Goal: Task Accomplishment & Management: Manage account settings

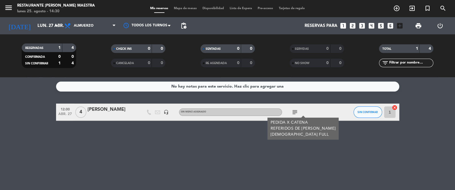
click at [54, 19] on div "[DATE] lun. 27 abr. arrow_drop_down" at bounding box center [32, 25] width 57 height 17
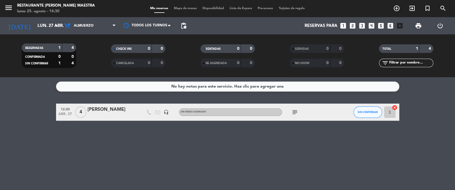
click at [49, 36] on div "RESERVADAS 1 4 CONFIRMADA 0 0 SIN CONFIRMAR 1 4 CHECK INS 0 0 CANCELADA 0 0 SEN…" at bounding box center [227, 55] width 455 height 43
click at [49, 30] on input "lun. 27 abr." at bounding box center [62, 26] width 55 height 11
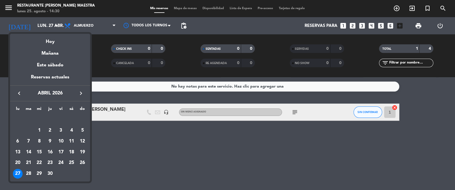
click at [45, 56] on div "Mañana" at bounding box center [50, 51] width 80 height 12
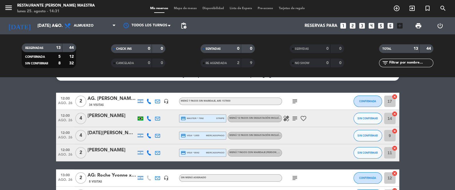
scroll to position [14, 0]
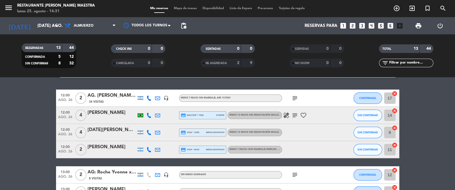
click at [181, 149] on icon "credit_card" at bounding box center [183, 149] width 5 height 5
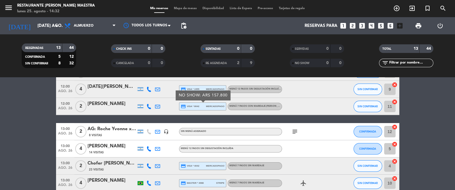
click at [57, 137] on div "13:00 ago. 26" at bounding box center [65, 131] width 18 height 17
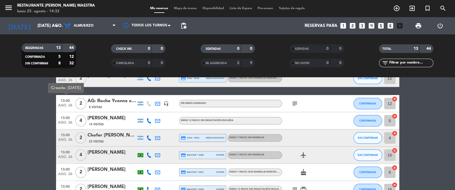
click at [33, 122] on bookings-row "12:00 ago. 26 2 AG. [PERSON_NAME] X2/ MI VIAJ [PERSON_NAME] 34 Visitas headset_…" at bounding box center [227, 141] width 455 height 247
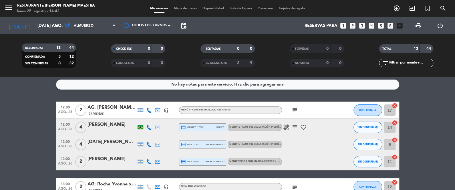
scroll to position [0, 0]
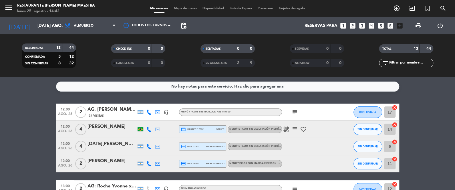
click at [40, 17] on div "[DATE] [DATE] ago. arrow_drop_down" at bounding box center [32, 25] width 57 height 17
click at [39, 21] on input "[DATE] ago." at bounding box center [62, 26] width 55 height 11
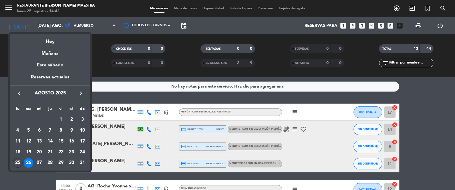
click at [104, 35] on div at bounding box center [227, 95] width 455 height 190
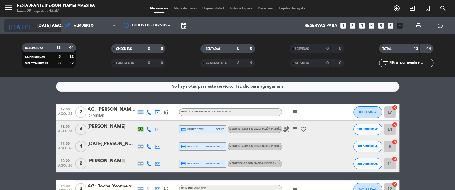
click at [50, 19] on div "[DATE] [DATE] ago. arrow_drop_down" at bounding box center [32, 25] width 57 height 17
click at [47, 23] on input "[DATE] ago." at bounding box center [62, 26] width 55 height 11
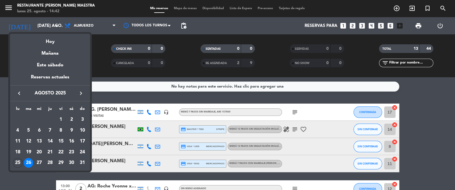
click at [100, 60] on div at bounding box center [227, 95] width 455 height 190
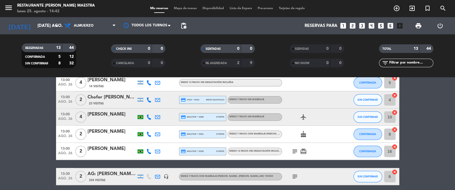
scroll to position [126, 0]
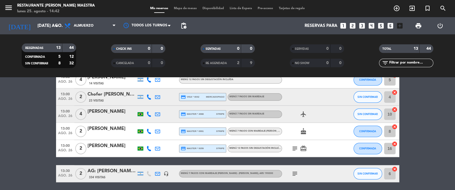
click at [185, 26] on span "pending_actions" at bounding box center [183, 25] width 7 height 7
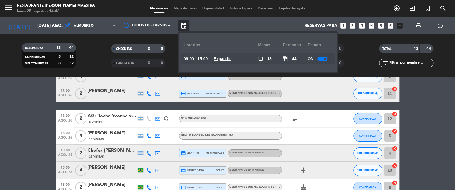
scroll to position [0, 0]
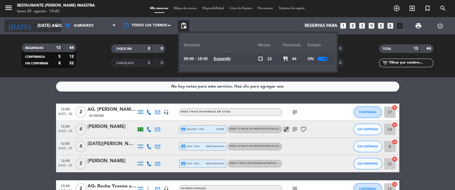
click at [54, 25] on icon "arrow_drop_down" at bounding box center [56, 25] width 7 height 7
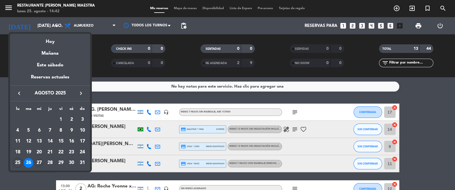
click at [40, 165] on div "27" at bounding box center [39, 163] width 10 height 10
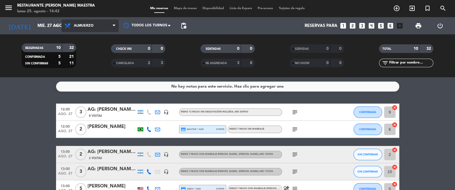
click at [62, 25] on span "Almuerzo" at bounding box center [89, 25] width 57 height 13
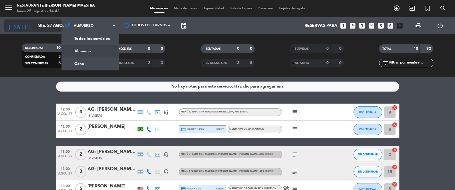
click at [59, 23] on icon "arrow_drop_down" at bounding box center [56, 25] width 7 height 7
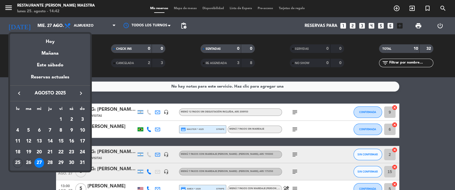
click at [29, 164] on div "26" at bounding box center [29, 163] width 10 height 10
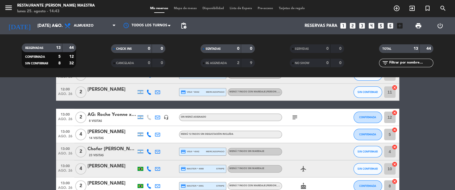
scroll to position [71, 0]
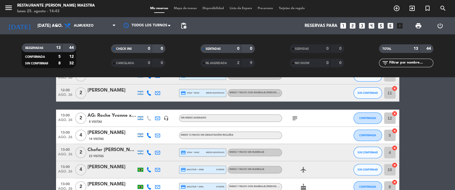
click at [33, 18] on div "[DATE] [DATE] ago. arrow_drop_down" at bounding box center [32, 25] width 57 height 17
click at [35, 24] on input "[DATE] ago." at bounding box center [62, 26] width 55 height 11
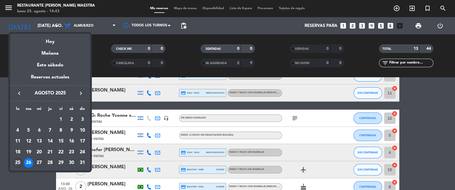
click at [37, 161] on div "27" at bounding box center [39, 163] width 10 height 10
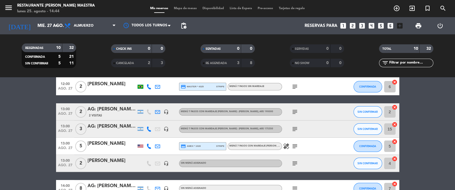
scroll to position [130, 0]
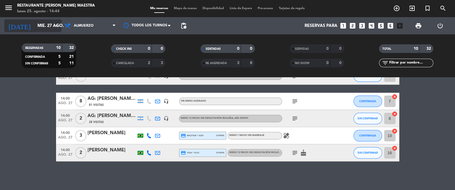
click at [56, 24] on icon "arrow_drop_down" at bounding box center [56, 25] width 7 height 7
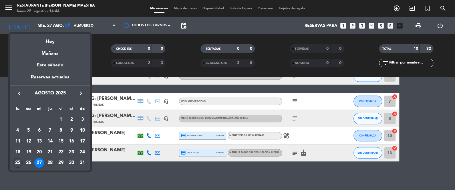
click at [54, 163] on div "28" at bounding box center [50, 163] width 10 height 10
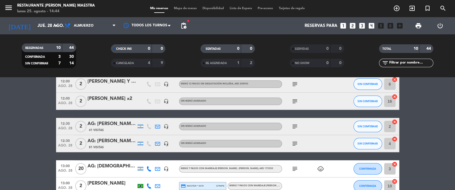
scroll to position [0, 0]
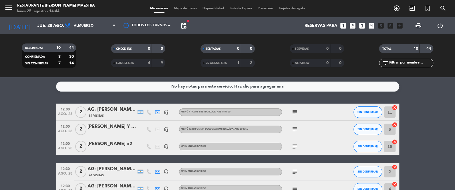
click at [53, 16] on div "menu Restaurante [PERSON_NAME] Maestra lunes 25. agosto - 14:44 Mis reservas Ma…" at bounding box center [227, 8] width 455 height 17
click at [48, 23] on input "jue. 28 ago." at bounding box center [62, 26] width 55 height 11
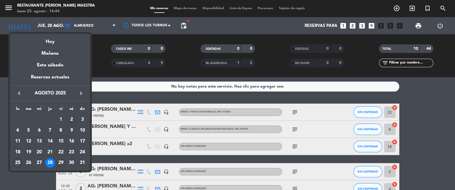
click at [57, 162] on div "29" at bounding box center [61, 163] width 10 height 10
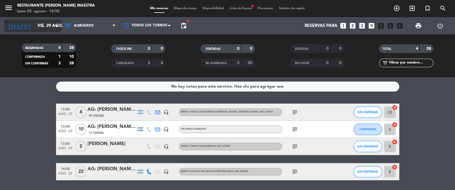
click at [50, 19] on div "[DATE] vie. 29 ago. arrow_drop_down" at bounding box center [32, 25] width 57 height 13
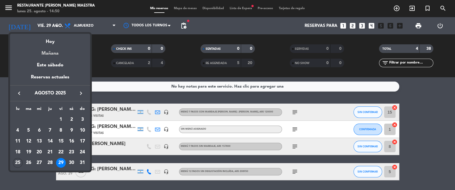
click at [51, 51] on div "Mañana" at bounding box center [50, 51] width 80 height 12
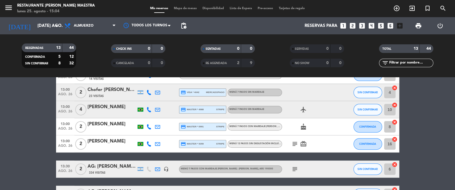
scroll to position [132, 0]
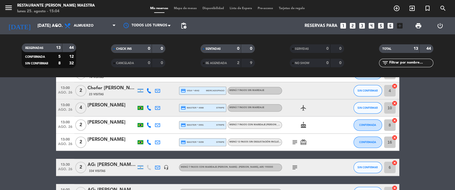
click at [262, 107] on span "Menú 7 pasos sin maridaje" at bounding box center [246, 107] width 35 height 2
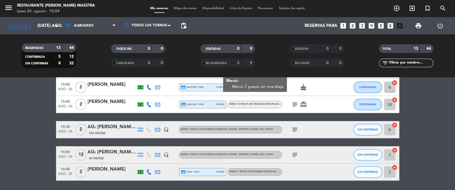
scroll to position [175, 0]
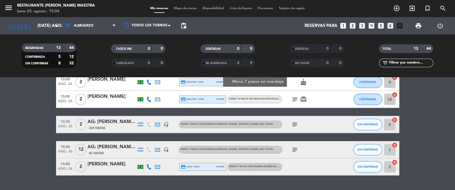
click at [26, 120] on bookings-row "12:00 ago. 26 2 AG. [PERSON_NAME] X2/ MI VIAJ [PERSON_NAME] 34 Visitas headset_…" at bounding box center [227, 51] width 455 height 247
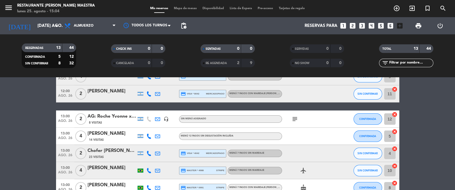
scroll to position [61, 0]
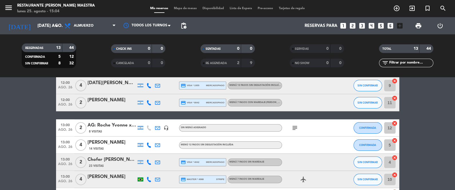
click at [288, 125] on div "subject" at bounding box center [307, 127] width 51 height 17
click at [293, 127] on icon "subject" at bounding box center [294, 127] width 7 height 7
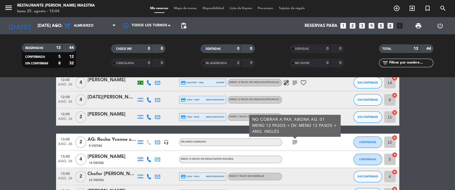
scroll to position [32, 0]
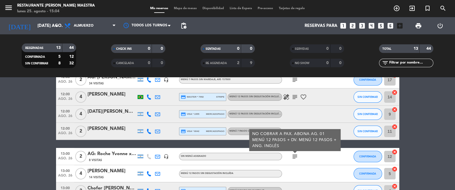
click at [294, 102] on div "healing subject favorite_border" at bounding box center [307, 96] width 51 height 17
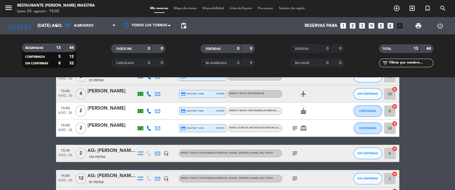
scroll to position [147, 0]
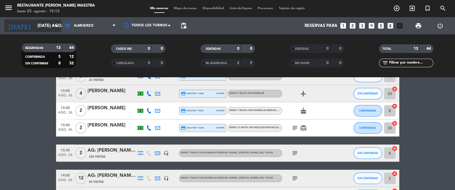
click at [52, 31] on div "[DATE] [DATE] ago. arrow_drop_down" at bounding box center [32, 25] width 57 height 13
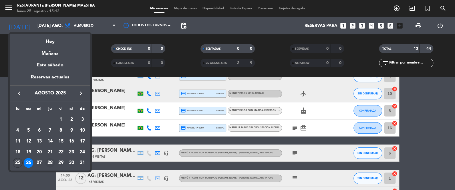
click at [48, 160] on div "28" at bounding box center [50, 163] width 10 height 10
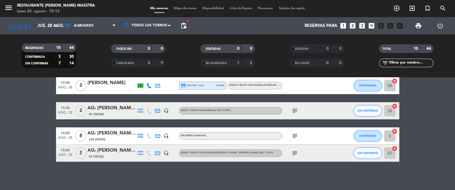
scroll to position [0, 0]
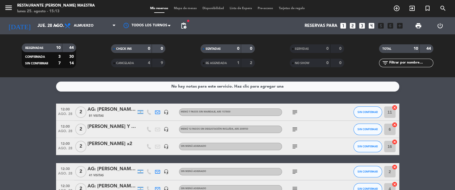
click at [40, 32] on div "[DATE] jue. 28 ago. arrow_drop_down" at bounding box center [32, 25] width 57 height 17
click at [41, 28] on input "jue. 28 ago." at bounding box center [62, 26] width 55 height 11
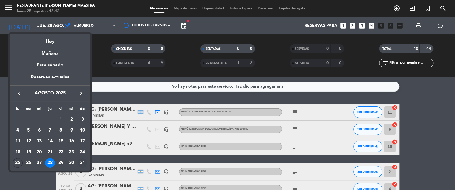
click at [82, 164] on div "31" at bounding box center [83, 163] width 10 height 10
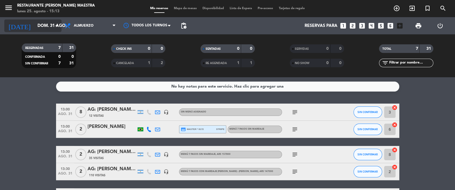
drag, startPoint x: 41, startPoint y: 28, endPoint x: 42, endPoint y: 25, distance: 3.0
click at [42, 25] on input "dom. 31 ago." at bounding box center [62, 26] width 55 height 11
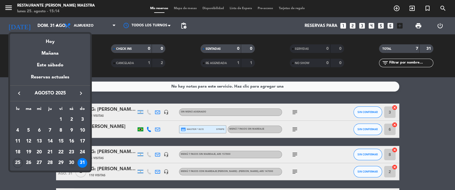
click at [67, 162] on div "30" at bounding box center [72, 163] width 10 height 10
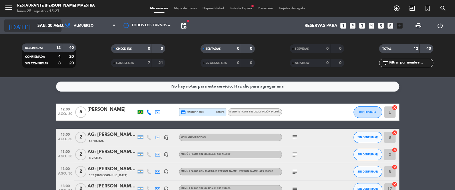
click at [35, 24] on input "sáb. 30 ago." at bounding box center [62, 26] width 55 height 11
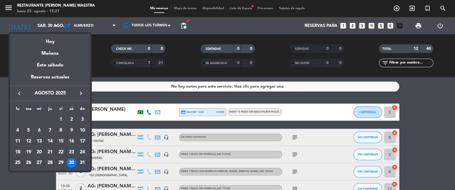
click at [81, 89] on div "keyboard_arrow_left agosto 2025 keyboard_arrow_right" at bounding box center [50, 93] width 80 height 16
click at [81, 90] on button "keyboard_arrow_right" at bounding box center [81, 93] width 10 height 7
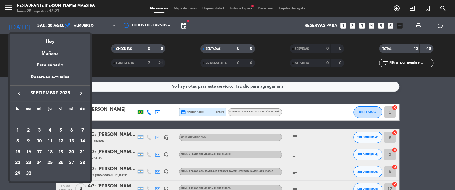
click at [82, 90] on button "keyboard_arrow_right" at bounding box center [81, 93] width 10 height 7
click at [52, 152] on div "16" at bounding box center [50, 152] width 10 height 10
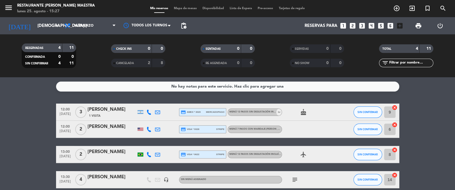
scroll to position [27, 0]
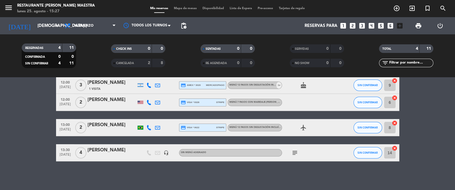
click at [291, 149] on icon "subject" at bounding box center [294, 152] width 7 height 7
click at [294, 153] on icon "subject" at bounding box center [294, 152] width 7 height 7
click at [294, 152] on icon "subject" at bounding box center [294, 152] width 7 height 7
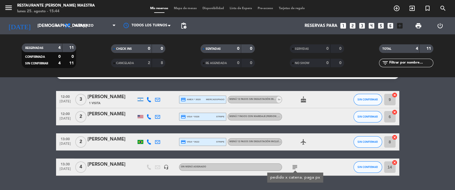
scroll to position [0, 0]
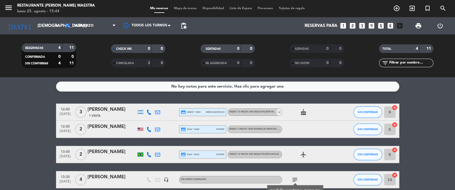
click at [31, 34] on div "[DATE] jue. [DATE] arrow_drop_down" at bounding box center [32, 25] width 57 height 17
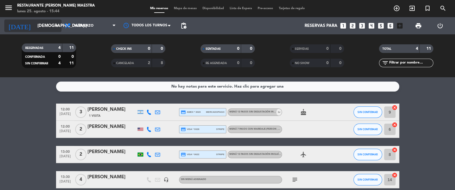
click at [35, 27] on input "[DEMOGRAPHIC_DATA] [DATE]" at bounding box center [62, 26] width 55 height 11
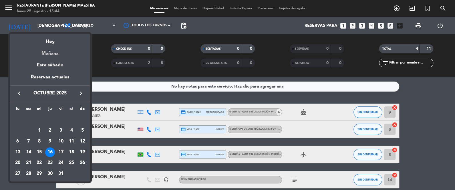
click at [42, 53] on div "Mañana" at bounding box center [50, 51] width 80 height 12
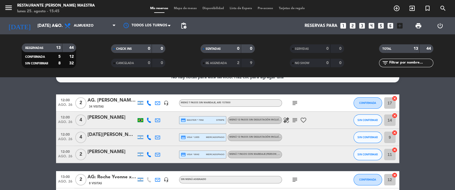
scroll to position [9, 0]
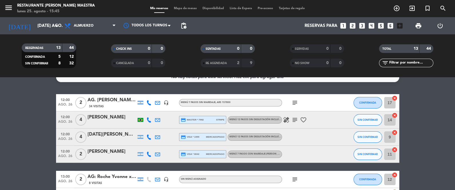
click at [291, 114] on div "healing subject favorite_border" at bounding box center [307, 119] width 51 height 17
click at [290, 117] on span "healing" at bounding box center [286, 119] width 9 height 7
click at [289, 118] on icon "healing" at bounding box center [286, 119] width 7 height 7
click at [293, 120] on icon "subject" at bounding box center [294, 119] width 7 height 7
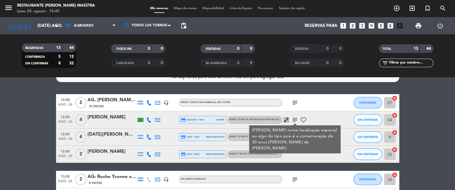
click at [300, 119] on icon "favorite_border" at bounding box center [303, 119] width 7 height 7
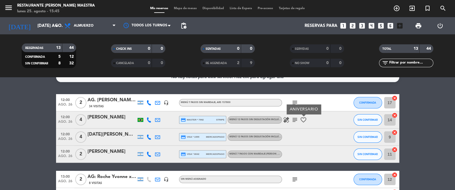
click at [293, 100] on icon "subject" at bounding box center [294, 102] width 7 height 7
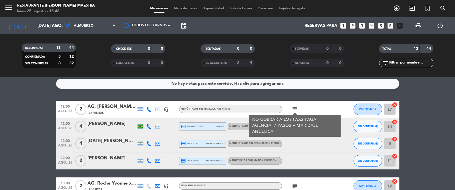
scroll to position [0, 0]
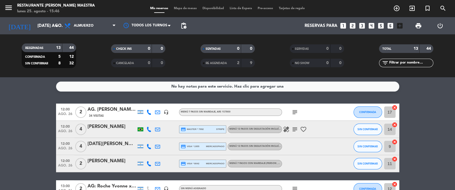
click at [292, 126] on icon "subject" at bounding box center [294, 129] width 7 height 7
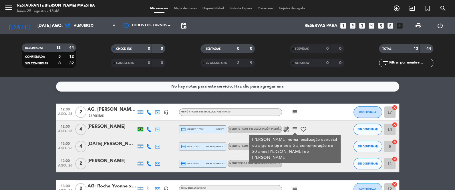
click at [290, 127] on span "healing" at bounding box center [286, 129] width 9 height 7
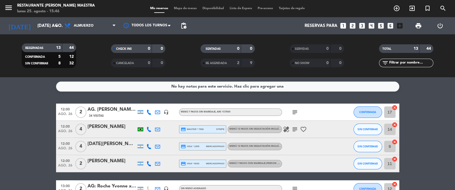
click at [287, 128] on icon "healing" at bounding box center [286, 129] width 7 height 7
click at [302, 128] on icon "favorite_border" at bounding box center [303, 129] width 7 height 7
click at [295, 129] on icon "subject" at bounding box center [294, 129] width 7 height 7
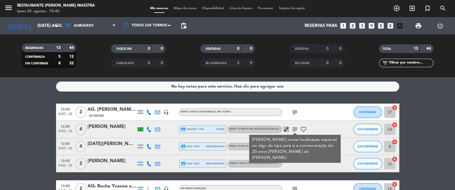
click at [293, 107] on div "subject" at bounding box center [307, 112] width 51 height 17
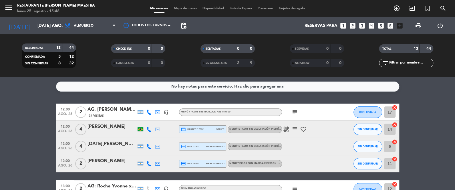
click at [294, 111] on icon "subject" at bounding box center [294, 112] width 7 height 7
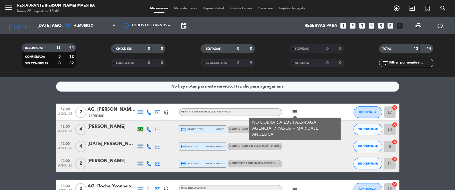
click at [292, 106] on div "subject NO COBRAR A LOS PAXS-PAGA AGENCIA. 7 PASOS + MARIDAJE [PERSON_NAME]" at bounding box center [307, 112] width 51 height 17
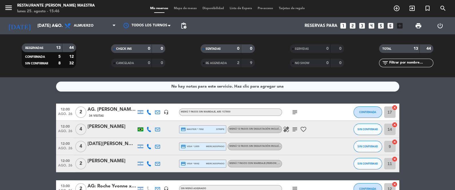
scroll to position [14, 0]
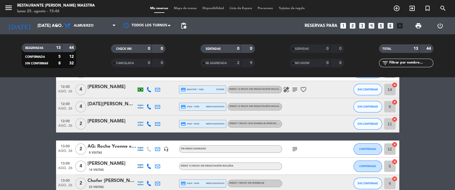
scroll to position [40, 0]
click at [156, 121] on icon at bounding box center [157, 123] width 5 height 5
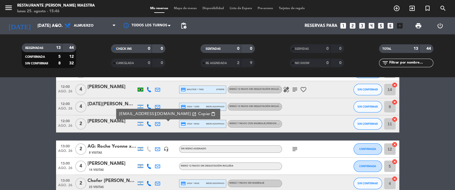
click at [148, 125] on icon at bounding box center [148, 123] width 5 height 5
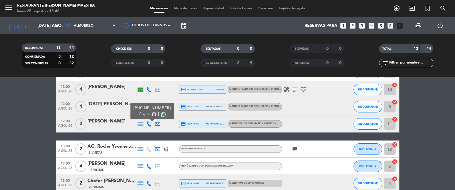
click at [157, 123] on icon at bounding box center [157, 123] width 5 height 5
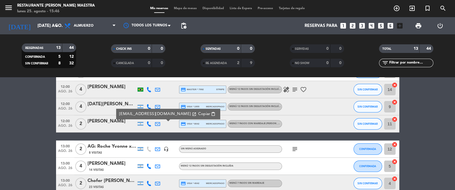
click at [138, 120] on div at bounding box center [140, 123] width 9 height 17
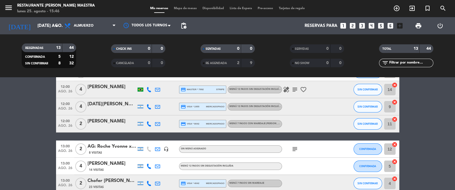
click at [140, 122] on div at bounding box center [141, 124] width 6 height 4
click at [150, 122] on icon at bounding box center [148, 123] width 5 height 5
click at [156, 125] on icon at bounding box center [157, 123] width 5 height 5
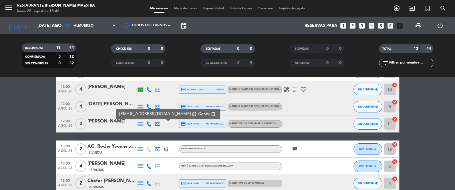
click at [148, 123] on icon at bounding box center [148, 123] width 5 height 5
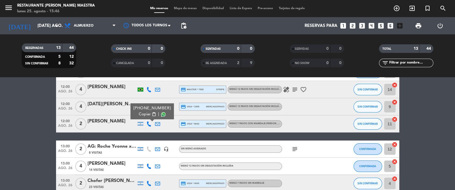
click at [140, 124] on div at bounding box center [141, 124] width 6 height 4
click at [146, 122] on icon at bounding box center [148, 123] width 5 height 5
click at [156, 123] on icon at bounding box center [157, 123] width 5 height 5
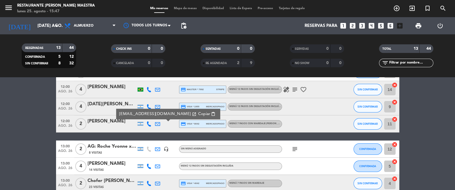
click at [149, 123] on icon at bounding box center [148, 123] width 5 height 5
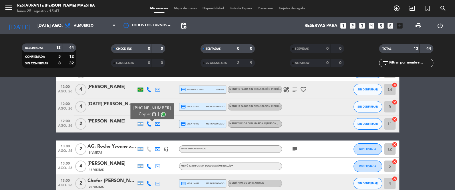
click at [139, 123] on div at bounding box center [141, 124] width 6 height 4
click at [147, 124] on icon at bounding box center [148, 123] width 5 height 5
click at [156, 124] on icon at bounding box center [157, 123] width 5 height 5
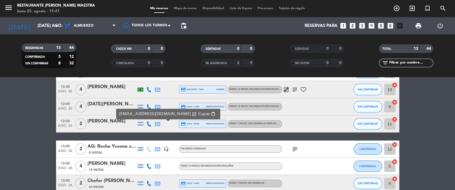
click at [151, 123] on icon at bounding box center [148, 123] width 5 height 5
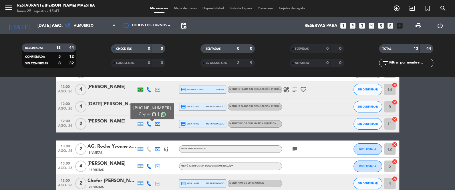
scroll to position [24, 0]
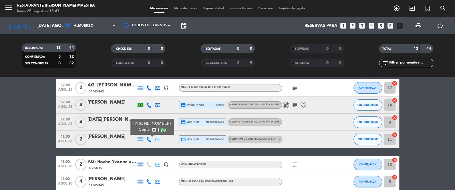
click at [69, 136] on span "12:00" at bounding box center [65, 136] width 14 height 7
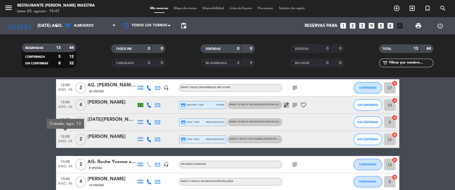
click at [94, 141] on div at bounding box center [112, 143] width 49 height 5
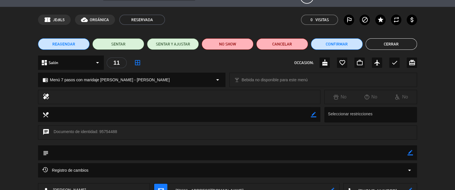
scroll to position [0, 0]
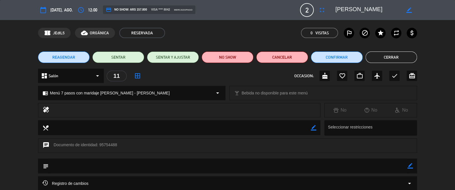
click at [397, 53] on button "Cerrar" at bounding box center [391, 56] width 52 height 11
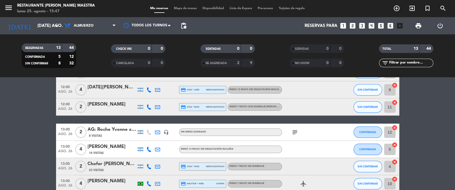
scroll to position [57, 0]
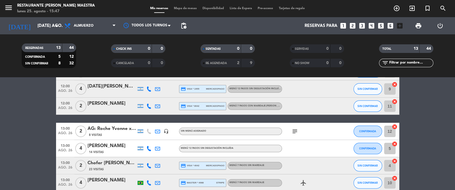
click at [156, 108] on icon at bounding box center [157, 106] width 5 height 5
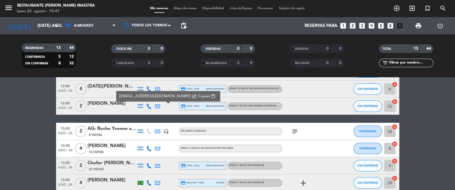
click at [31, 110] on bookings-row "12:00 ago. 26 2 AG. [PERSON_NAME] X2/ MI VIAJ [PERSON_NAME] 34 Visitas headset_…" at bounding box center [227, 169] width 455 height 247
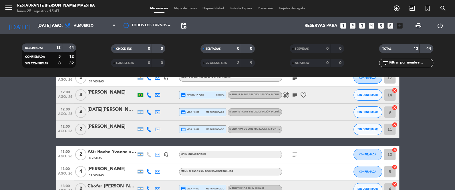
scroll to position [40, 0]
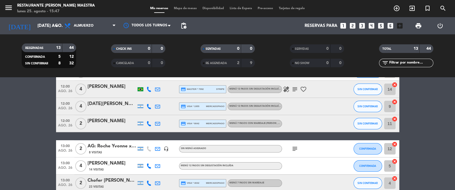
click at [127, 121] on div "[PERSON_NAME]" at bounding box center [112, 120] width 49 height 7
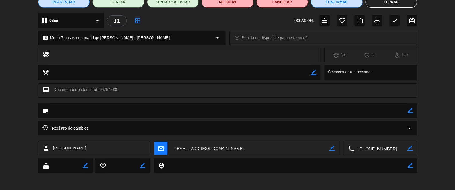
scroll to position [0, 0]
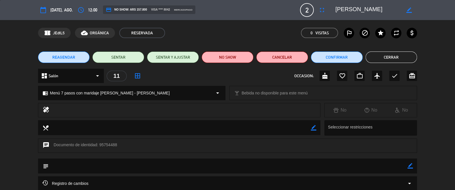
click at [392, 57] on button "Cerrar" at bounding box center [391, 56] width 52 height 11
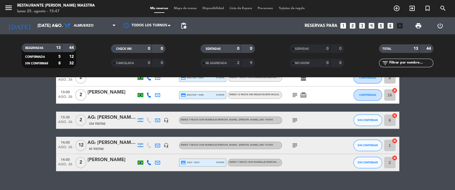
scroll to position [180, 0]
click at [18, 110] on bookings-row "12:00 ago. 26 2 AG. [PERSON_NAME] X2/ MI VIAJ [PERSON_NAME] 34 Visitas headset_…" at bounding box center [227, 47] width 455 height 247
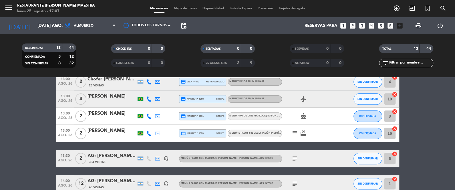
scroll to position [131, 0]
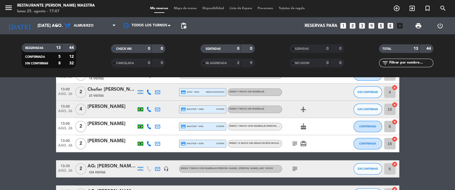
click at [295, 165] on icon "subject" at bounding box center [294, 168] width 7 height 7
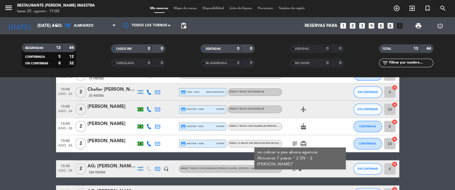
click at [293, 142] on icon "subject" at bounding box center [294, 143] width 7 height 7
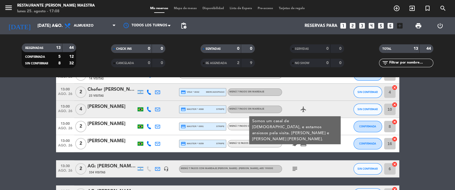
click at [300, 143] on icon "card_giftcard" at bounding box center [303, 143] width 7 height 7
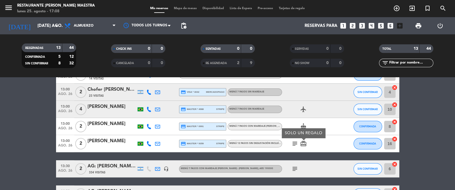
click at [305, 123] on icon "cake" at bounding box center [303, 126] width 7 height 7
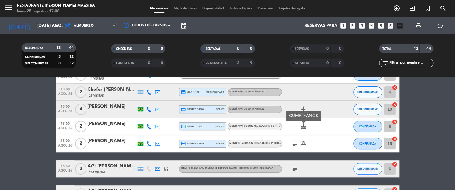
click at [301, 109] on icon "airplanemode_active" at bounding box center [303, 109] width 7 height 7
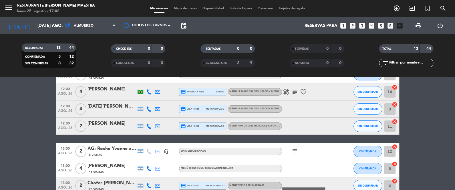
scroll to position [0, 0]
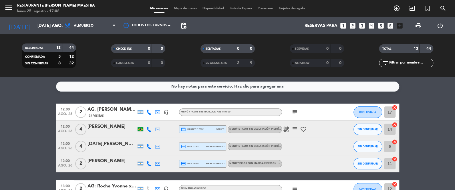
click at [295, 129] on icon "subject" at bounding box center [294, 129] width 7 height 7
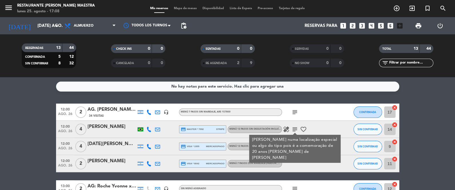
click at [279, 129] on span "Menú 12 pasos sin degustación incluída" at bounding box center [255, 129] width 53 height 2
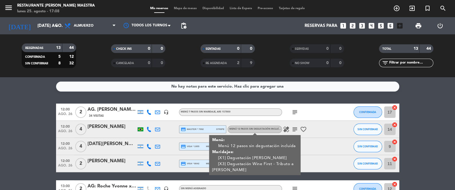
click at [303, 128] on icon "favorite_border" at bounding box center [303, 129] width 7 height 7
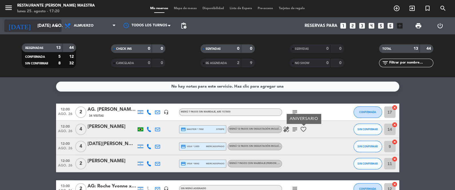
click at [53, 27] on icon "arrow_drop_down" at bounding box center [56, 25] width 7 height 7
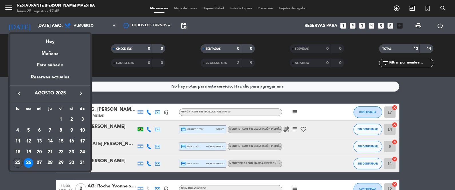
click at [128, 103] on div at bounding box center [227, 95] width 455 height 190
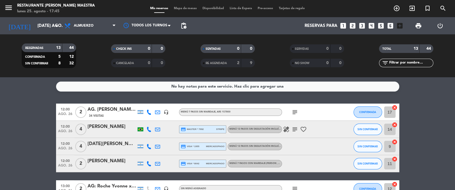
scroll to position [14, 0]
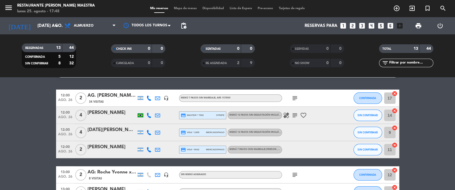
click at [53, 14] on div "menu Restaurante [PERSON_NAME] Maestra lunes 25. agosto - 17:48" at bounding box center [57, 8] width 114 height 13
click at [41, 26] on input "[DATE] ago." at bounding box center [62, 26] width 55 height 11
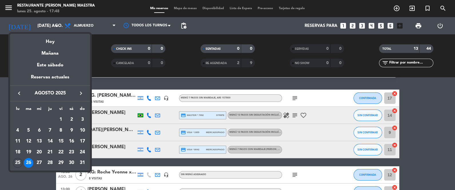
click at [81, 97] on div "keyboard_arrow_left agosto 2025 keyboard_arrow_right" at bounding box center [50, 93] width 80 height 16
click at [80, 93] on icon "keyboard_arrow_right" at bounding box center [81, 93] width 7 height 7
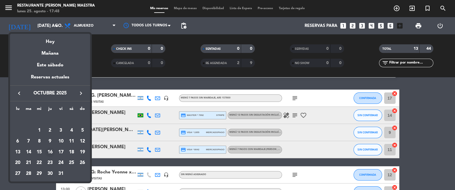
click at [52, 147] on td "16" at bounding box center [50, 152] width 11 height 11
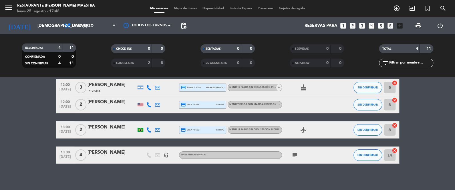
scroll to position [27, 0]
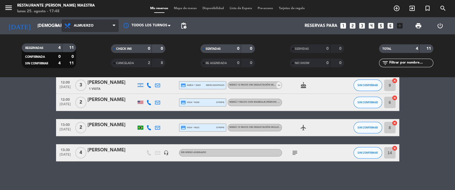
drag, startPoint x: 94, startPoint y: 20, endPoint x: 92, endPoint y: 28, distance: 8.1
click at [94, 20] on span "Almuerzo" at bounding box center [89, 25] width 57 height 13
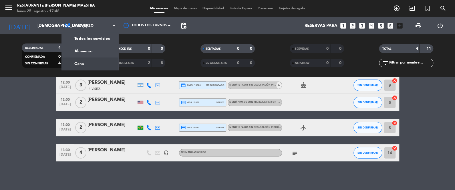
click at [94, 64] on div "menu Restaurante [PERSON_NAME] Maestra lunes 25. agosto - 17:48 Mis reservas Ma…" at bounding box center [227, 38] width 455 height 77
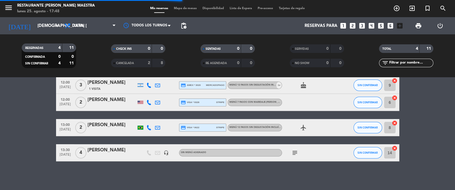
scroll to position [0, 0]
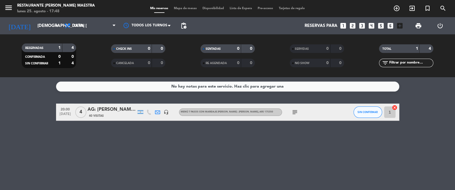
click at [80, 17] on div "menu Restaurante [PERSON_NAME] Maestra lunes 25. agosto - 17:48 Mis reservas Ma…" at bounding box center [227, 8] width 455 height 17
click at [84, 24] on span "Cena" at bounding box center [89, 25] width 57 height 13
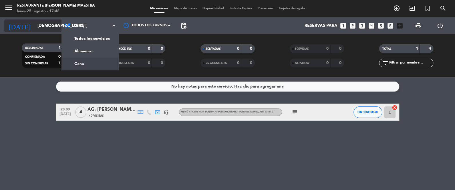
click at [56, 26] on icon "arrow_drop_down" at bounding box center [56, 25] width 7 height 7
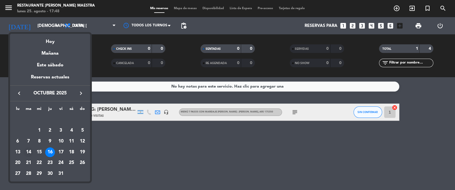
click at [32, 149] on div "14" at bounding box center [29, 152] width 10 height 10
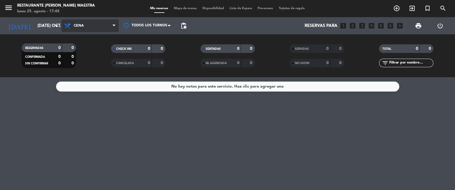
click at [92, 21] on span "Cena" at bounding box center [89, 25] width 57 height 13
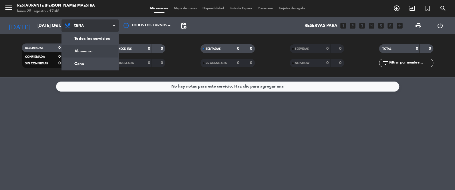
click at [92, 50] on div "menu Restaurante [PERSON_NAME] Maestra lunes 25. agosto - 17:48 Mis reservas Ma…" at bounding box center [227, 38] width 455 height 77
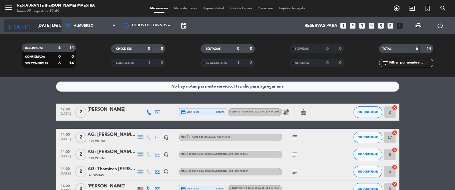
click at [52, 21] on input "[DATE] oct." at bounding box center [62, 26] width 55 height 11
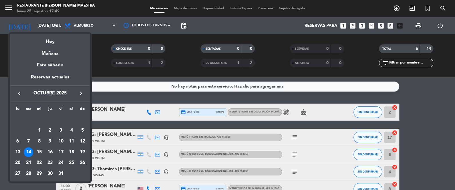
click at [42, 150] on div "15" at bounding box center [39, 152] width 10 height 10
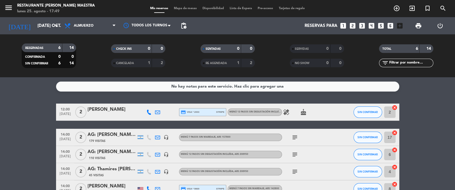
type input "mié. [DATE]"
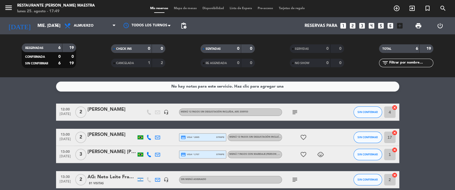
click at [106, 112] on div "[PERSON_NAME]" at bounding box center [112, 109] width 49 height 7
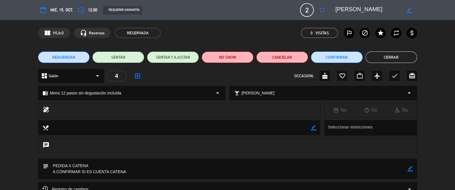
click at [68, 58] on span "REAGENDAR" at bounding box center [63, 57] width 23 height 6
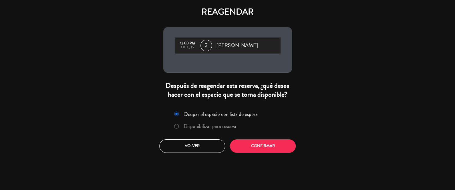
click at [231, 127] on label "Disponibilizar para reserva" at bounding box center [210, 126] width 53 height 5
click at [254, 145] on button "Confirmar" at bounding box center [263, 145] width 66 height 13
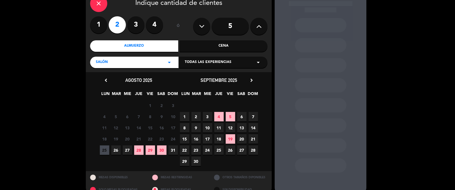
scroll to position [43, 0]
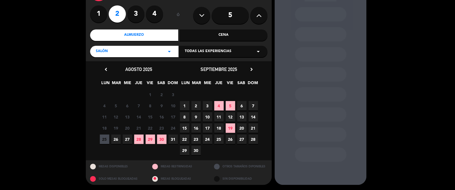
click at [255, 71] on div "septiembre 2025 chevron_right" at bounding box center [219, 69] width 80 height 8
click at [253, 69] on icon "chevron_right" at bounding box center [252, 69] width 6 height 6
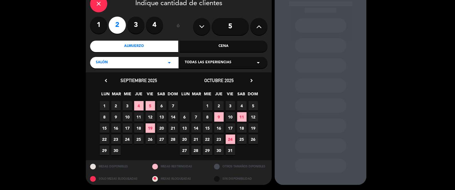
click at [198, 127] on span "14" at bounding box center [195, 127] width 9 height 9
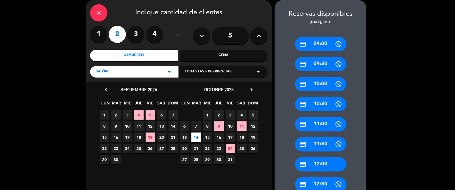
click at [329, 160] on div "credit_card 12:00" at bounding box center [320, 164] width 51 height 14
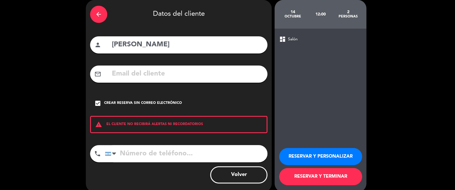
click at [323, 177] on button "RESERVAR Y TERMINAR" at bounding box center [320, 176] width 83 height 17
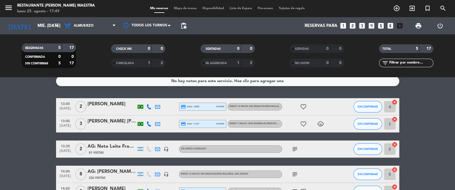
scroll to position [14, 0]
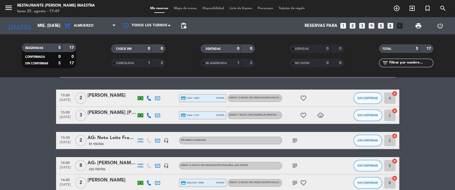
click at [34, 15] on div "menu Restaurante [PERSON_NAME] Maestra lunes 25. agosto - 17:49 Mis reservas Ma…" at bounding box center [227, 8] width 455 height 17
click at [35, 24] on input "mié. [DATE]" at bounding box center [62, 26] width 55 height 11
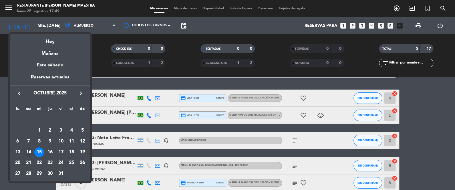
click at [30, 150] on div "14" at bounding box center [29, 152] width 10 height 10
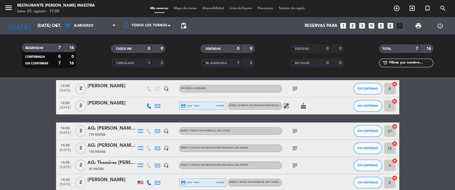
scroll to position [29, 0]
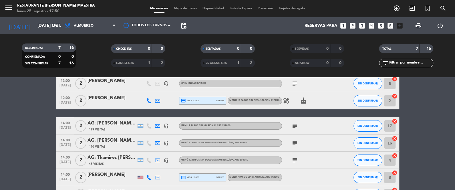
click at [297, 81] on icon "subject" at bounding box center [294, 83] width 7 height 7
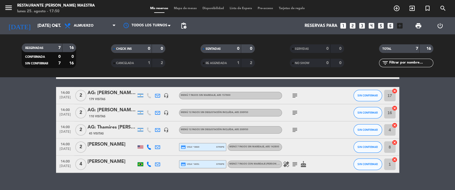
scroll to position [56, 0]
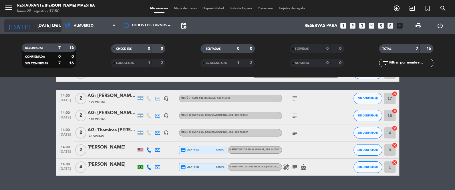
click at [47, 19] on div "[DATE] [DATE] oct. arrow_drop_down" at bounding box center [32, 25] width 57 height 13
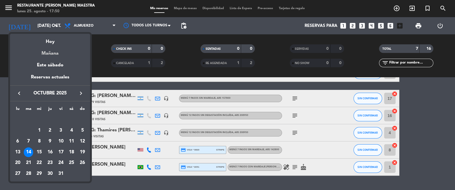
click at [42, 54] on div "Mañana" at bounding box center [50, 51] width 80 height 12
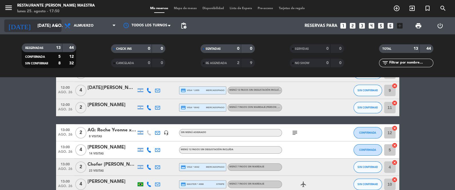
click at [53, 28] on input "[DATE] ago." at bounding box center [62, 26] width 55 height 11
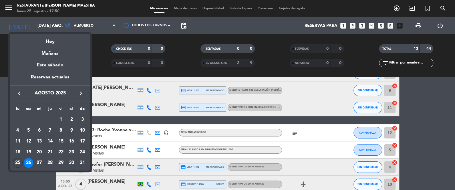
click at [79, 91] on icon "keyboard_arrow_right" at bounding box center [81, 93] width 7 height 7
click at [40, 128] on div "3" at bounding box center [39, 131] width 10 height 10
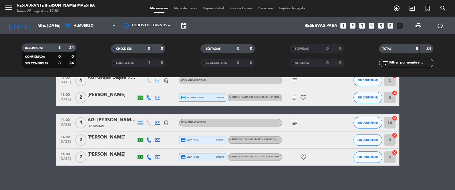
scroll to position [100, 0]
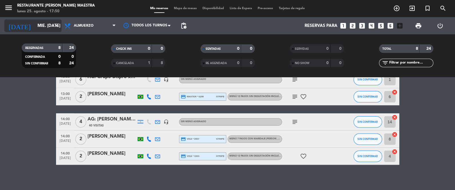
click at [43, 22] on input "mié. [DATE]" at bounding box center [62, 26] width 55 height 11
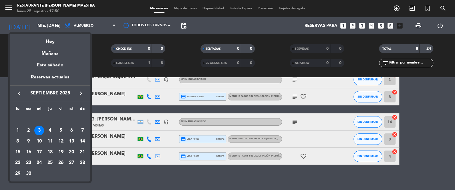
click at [47, 125] on td "4" at bounding box center [50, 130] width 11 height 11
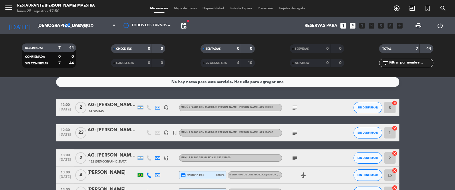
scroll to position [0, 0]
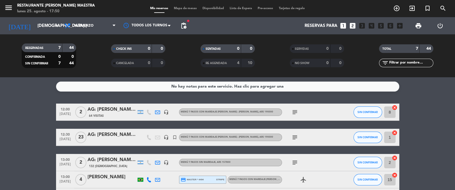
click at [298, 137] on icon "subject" at bounding box center [294, 137] width 7 height 7
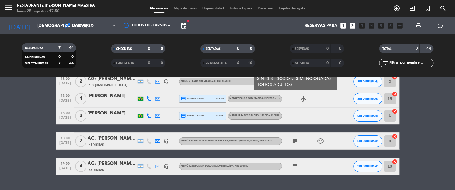
scroll to position [86, 0]
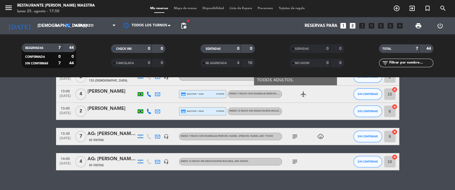
click at [188, 24] on span "pending_actions" at bounding box center [183, 25] width 11 height 11
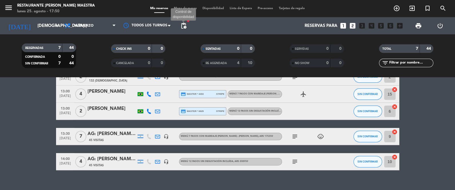
click at [185, 24] on span "pending_actions" at bounding box center [183, 25] width 7 height 7
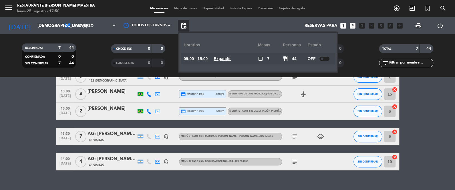
click at [13, 125] on bookings-row "12:00 [DATE] 2 AG: [PERSON_NAME] [PERSON_NAME] x2 / SUNTRIP 64 Visitas headset_…" at bounding box center [227, 94] width 455 height 152
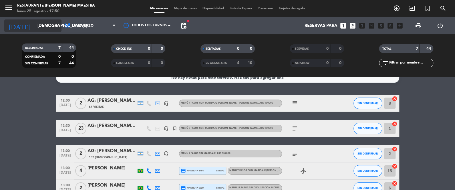
scroll to position [0, 0]
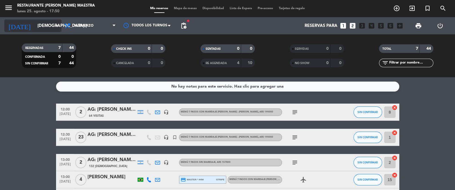
click at [38, 25] on input "[DEMOGRAPHIC_DATA] [DATE]" at bounding box center [62, 26] width 55 height 11
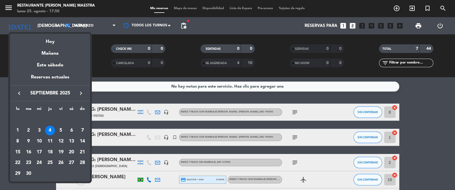
click at [291, 138] on div at bounding box center [227, 95] width 455 height 190
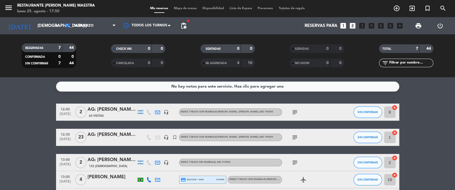
click at [292, 138] on icon "subject" at bounding box center [294, 137] width 7 height 7
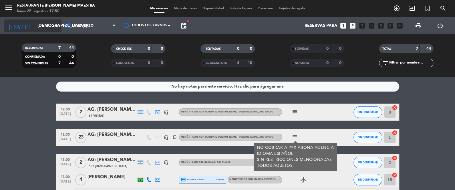
click at [51, 23] on input "[DEMOGRAPHIC_DATA] [DATE]" at bounding box center [62, 26] width 55 height 11
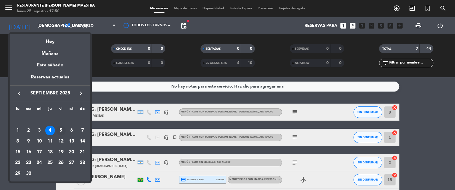
click at [62, 131] on div "5" at bounding box center [61, 131] width 10 height 10
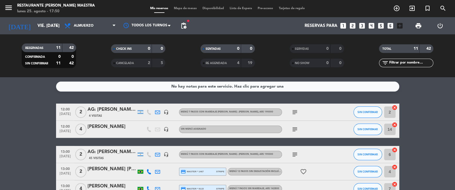
click at [86, 34] on div "Todos los servicios Almuerzo Cena Almuerzo Todos los servicios Almuerzo Cena" at bounding box center [89, 25] width 57 height 17
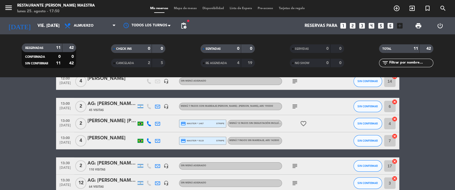
scroll to position [71, 0]
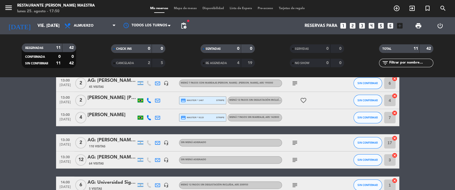
click at [49, 18] on div "[DATE] vie. [DATE] arrow_drop_down" at bounding box center [32, 25] width 57 height 17
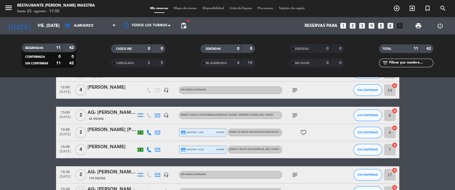
scroll to position [34, 0]
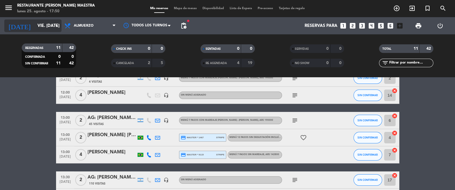
click at [47, 21] on input "vie. [DATE]" at bounding box center [62, 26] width 55 height 11
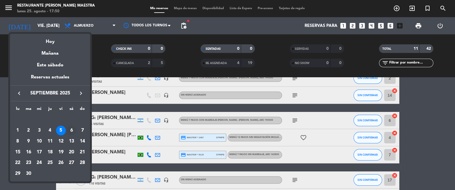
click at [75, 130] on div "6" at bounding box center [72, 131] width 10 height 10
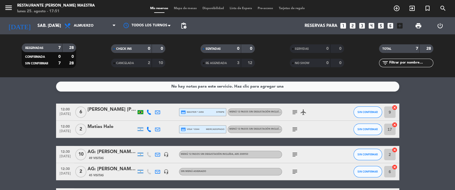
scroll to position [0, 0]
click at [48, 23] on input "sáb. [DATE]" at bounding box center [62, 26] width 55 height 11
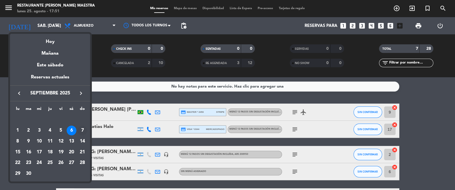
click at [85, 128] on div "7" at bounding box center [83, 131] width 10 height 10
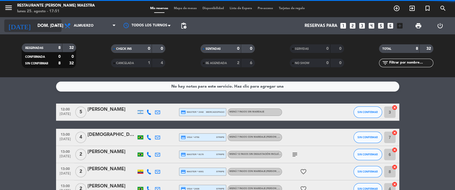
click at [44, 25] on input "dom. [DATE]" at bounding box center [62, 26] width 55 height 11
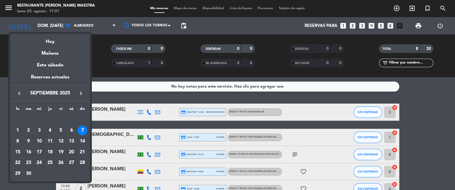
click at [22, 141] on div "8" at bounding box center [18, 141] width 10 height 10
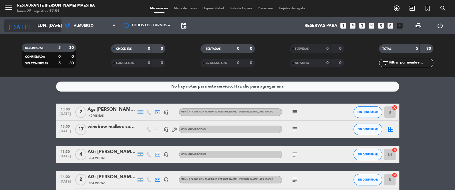
click at [44, 26] on input "lun. [DATE]" at bounding box center [62, 26] width 55 height 11
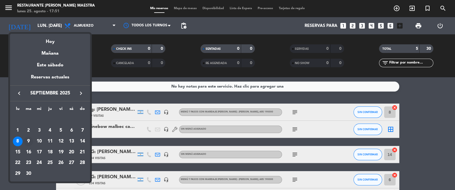
click at [30, 143] on div "9" at bounding box center [29, 141] width 10 height 10
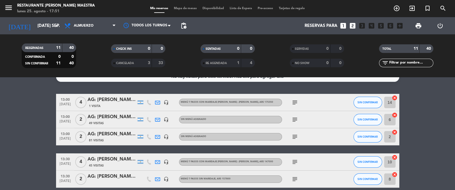
scroll to position [14, 0]
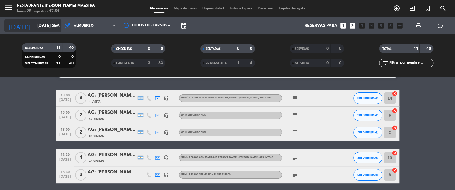
click at [43, 28] on input "[DATE] sep." at bounding box center [62, 26] width 55 height 11
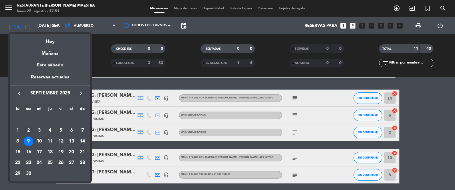
click at [33, 134] on td "2" at bounding box center [28, 130] width 11 height 11
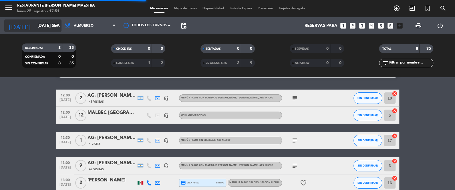
click at [35, 24] on input "[DATE] sep." at bounding box center [62, 26] width 55 height 11
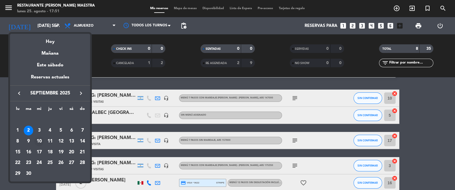
click at [40, 141] on div "10" at bounding box center [39, 141] width 10 height 10
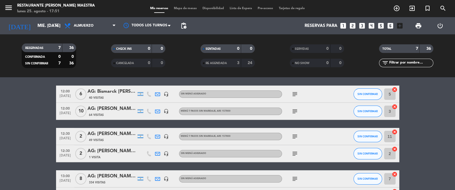
scroll to position [0, 0]
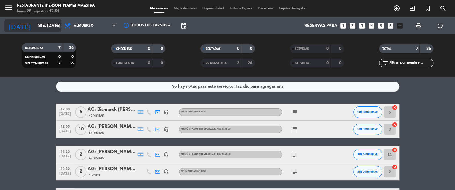
click at [49, 25] on input "mié. [DATE]" at bounding box center [62, 26] width 55 height 11
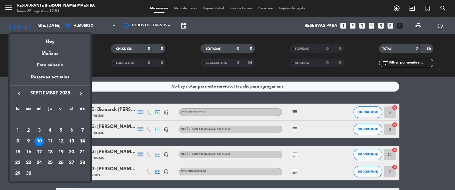
click at [110, 92] on div at bounding box center [227, 95] width 455 height 190
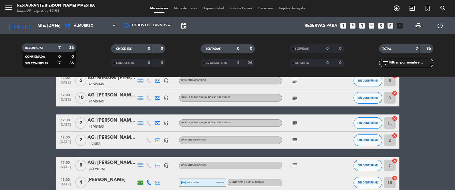
scroll to position [71, 0]
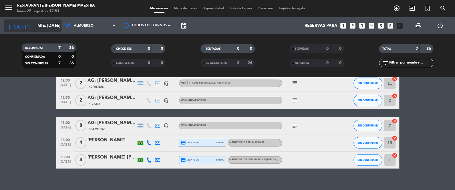
click at [51, 17] on div "[DATE] mié. [DATE] arrow_drop_down" at bounding box center [32, 25] width 57 height 17
click at [49, 24] on input "mié. [DATE]" at bounding box center [62, 26] width 55 height 11
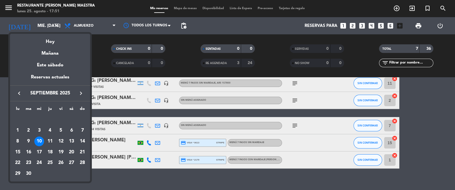
click at [50, 141] on div "11" at bounding box center [50, 141] width 10 height 10
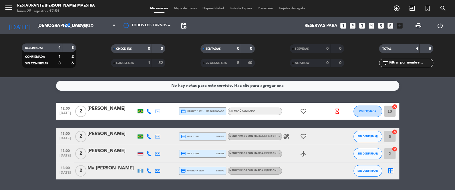
scroll to position [0, 0]
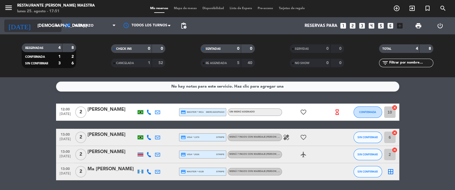
click at [45, 30] on input "[DEMOGRAPHIC_DATA] [DATE]" at bounding box center [62, 26] width 55 height 11
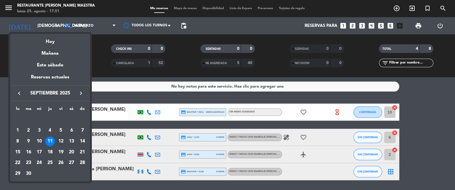
click at [63, 142] on div "12" at bounding box center [61, 141] width 10 height 10
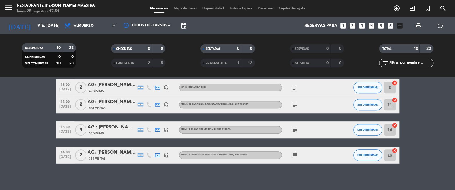
scroll to position [138, 0]
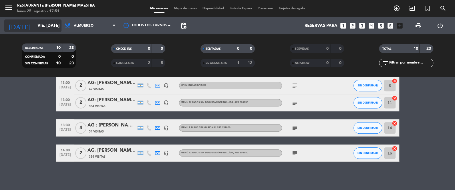
click at [44, 28] on input "vie. [DATE]" at bounding box center [62, 26] width 55 height 11
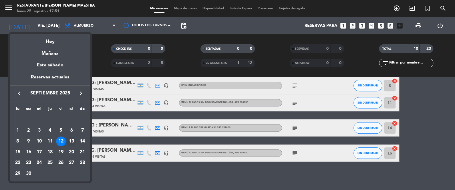
click at [69, 141] on div "13" at bounding box center [72, 141] width 10 height 10
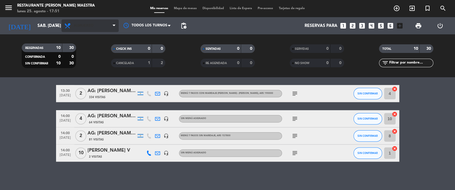
click at [91, 24] on span "Almuerzo" at bounding box center [84, 26] width 20 height 4
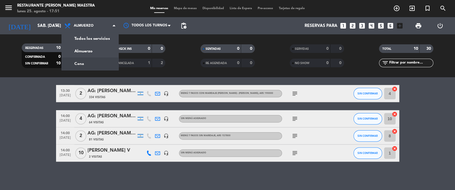
click at [88, 70] on div "RESERVADAS 10 30 CONFIRMADA 0 0 SIN CONFIRMAR 10 30 CHECK INS 0 0 CANCELADA 1 2…" at bounding box center [227, 55] width 455 height 43
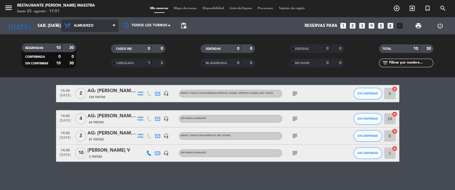
drag, startPoint x: 91, startPoint y: 26, endPoint x: 91, endPoint y: 31, distance: 4.6
click at [91, 26] on span "Almuerzo" at bounding box center [84, 26] width 20 height 4
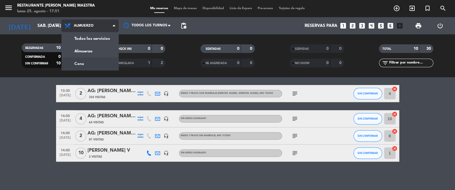
click at [88, 67] on div "menu Restaurante [PERSON_NAME] Maestra lunes 25. agosto - 17:51 Mis reservas Ma…" at bounding box center [227, 38] width 455 height 77
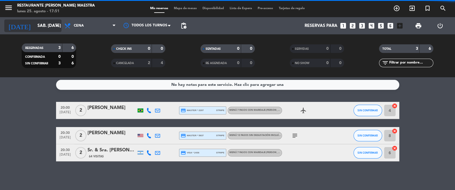
scroll to position [1, 0]
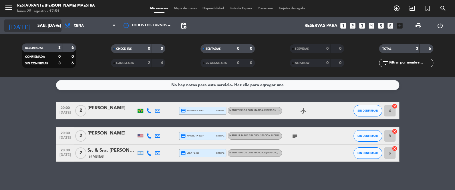
click at [46, 28] on input "sáb. [DATE]" at bounding box center [62, 26] width 55 height 11
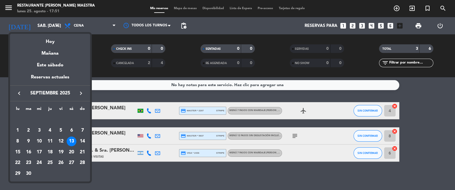
click at [64, 142] on td "12" at bounding box center [60, 141] width 11 height 11
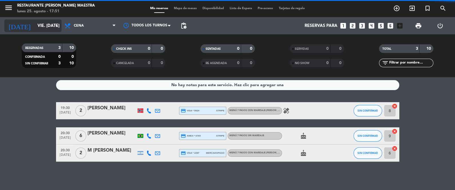
click at [41, 27] on input "vie. [DATE]" at bounding box center [62, 26] width 55 height 11
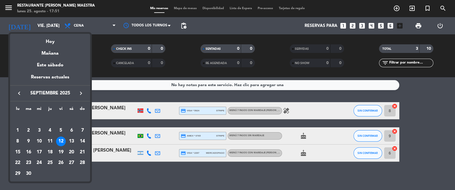
click at [47, 141] on div "11" at bounding box center [50, 141] width 10 height 10
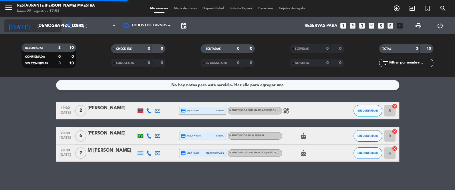
scroll to position [0, 0]
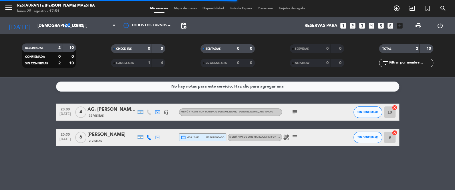
click at [295, 140] on icon "subject" at bounding box center [294, 137] width 7 height 7
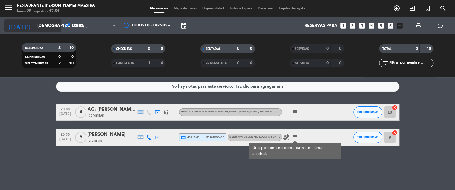
click at [57, 27] on icon "arrow_drop_down" at bounding box center [56, 25] width 7 height 7
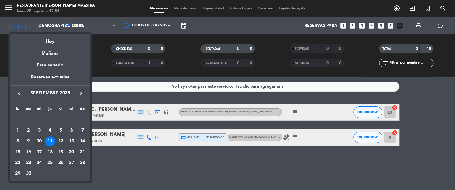
click at [40, 145] on div "10" at bounding box center [39, 141] width 10 height 10
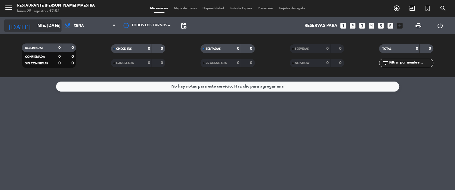
click at [38, 28] on input "mié. [DATE]" at bounding box center [62, 26] width 55 height 11
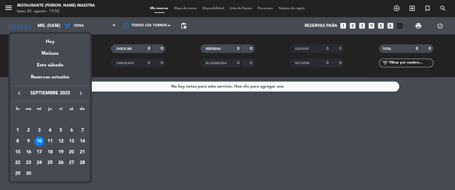
click at [74, 131] on div "6" at bounding box center [72, 131] width 10 height 10
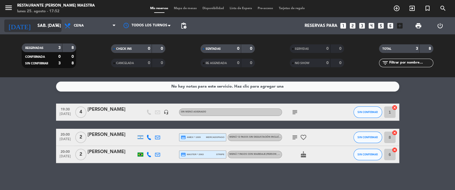
click at [49, 28] on input "sáb. [DATE]" at bounding box center [62, 26] width 55 height 11
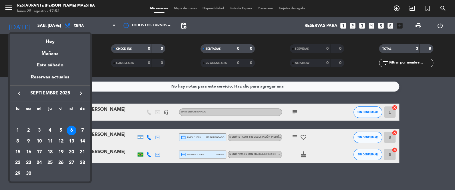
click at [64, 132] on div "5" at bounding box center [61, 131] width 10 height 10
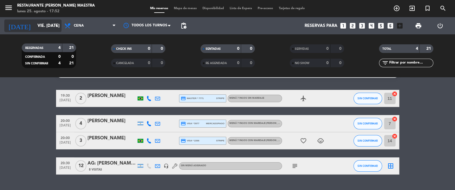
scroll to position [14, 0]
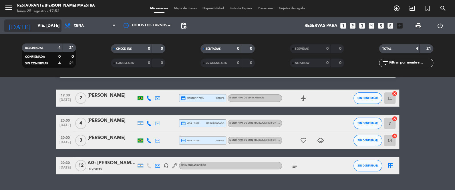
click at [36, 18] on div "[DATE] vie. [DATE] arrow_drop_down" at bounding box center [32, 25] width 57 height 17
click at [38, 21] on input "vie. [DATE]" at bounding box center [62, 26] width 55 height 11
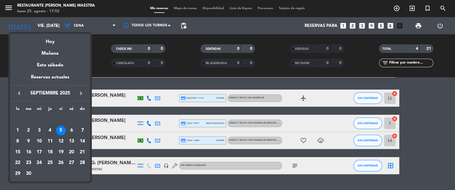
click at [48, 128] on div "4" at bounding box center [50, 131] width 10 height 10
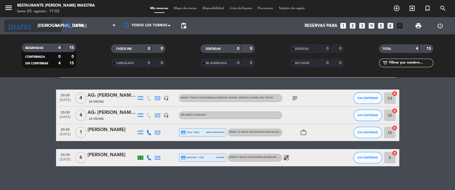
click at [52, 30] on input "[DEMOGRAPHIC_DATA] [DATE]" at bounding box center [62, 26] width 55 height 11
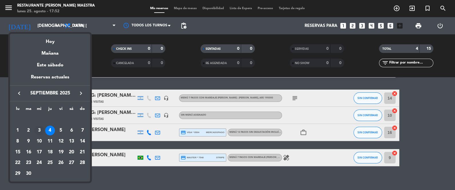
click at [37, 130] on div "3" at bounding box center [39, 131] width 10 height 10
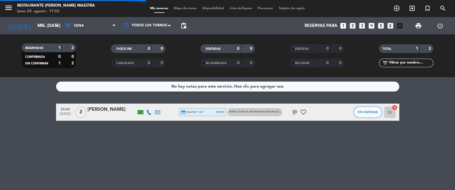
scroll to position [0, 0]
click at [31, 37] on div "RESERVADAS 1 2 CONFIRMADA 0 0 SIN CONFIRMAR 1 2 CHECK INS 0 0 CANCELADA 0 0 SEN…" at bounding box center [227, 55] width 455 height 43
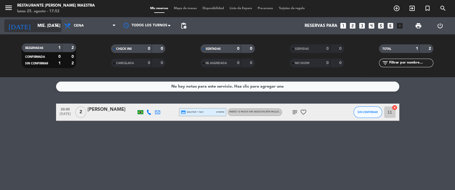
click at [37, 27] on input "mié. [DATE]" at bounding box center [62, 26] width 55 height 11
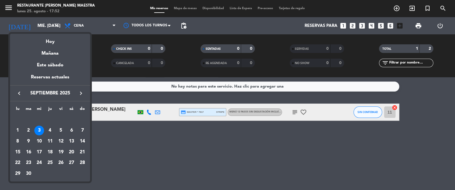
click at [22, 92] on icon "keyboard_arrow_left" at bounding box center [19, 93] width 7 height 7
click at [80, 163] on div "31" at bounding box center [83, 163] width 10 height 10
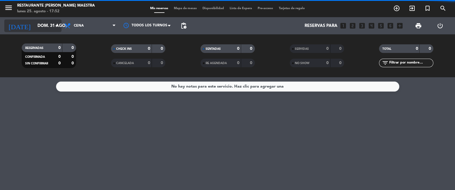
click at [48, 25] on input "dom. 31 ago." at bounding box center [62, 26] width 55 height 11
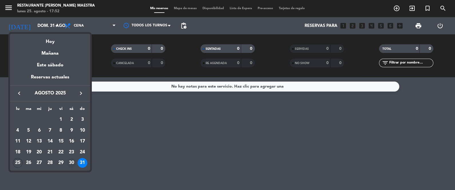
click at [71, 167] on div "30" at bounding box center [72, 163] width 10 height 10
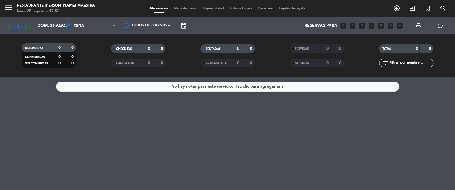
type input "sáb. 30 ago."
